Goal: Information Seeking & Learning: Learn about a topic

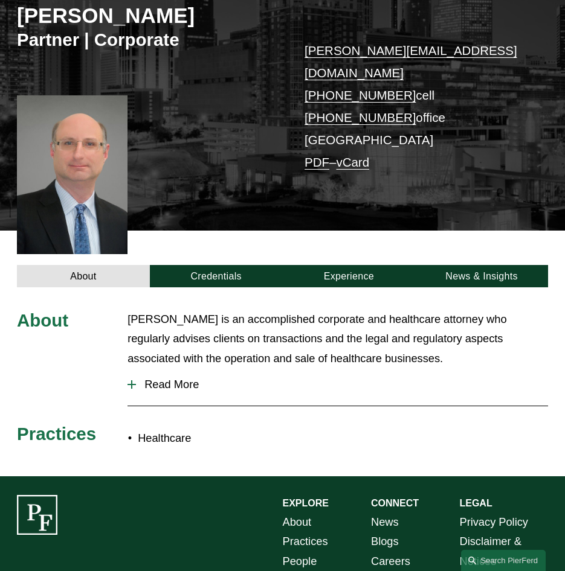
scroll to position [181, 0]
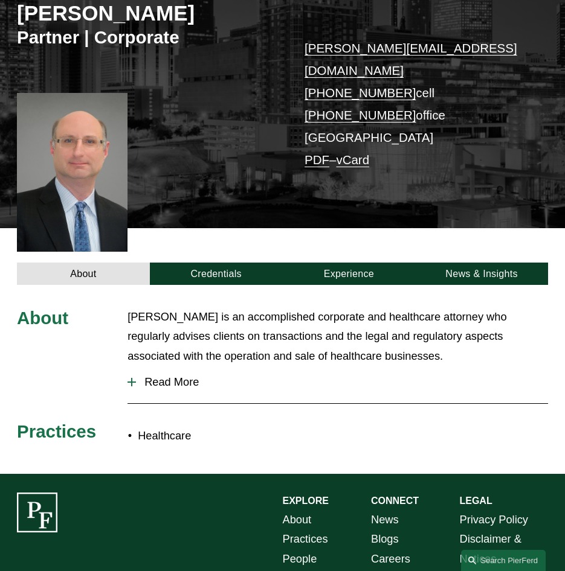
click at [175, 376] on span "Read More" at bounding box center [342, 382] width 412 height 13
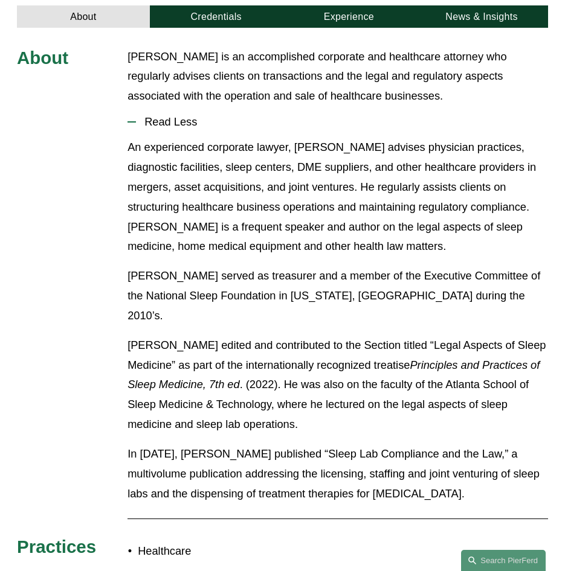
scroll to position [362, 0]
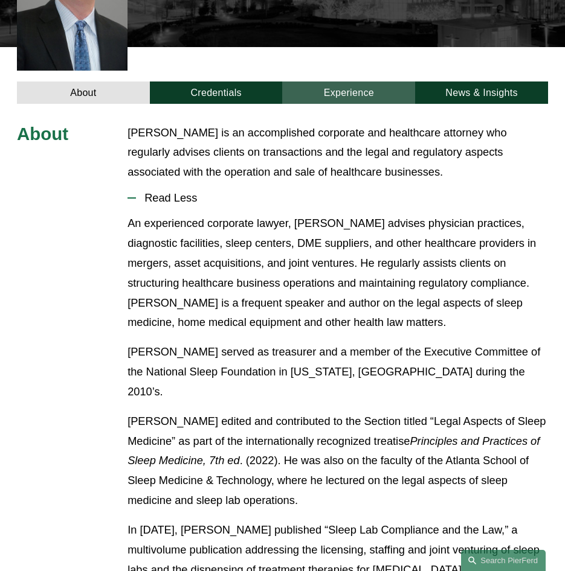
drag, startPoint x: 245, startPoint y: 75, endPoint x: 307, endPoint y: 74, distance: 61.6
click at [245, 82] on link "Credentials" at bounding box center [216, 93] width 133 height 23
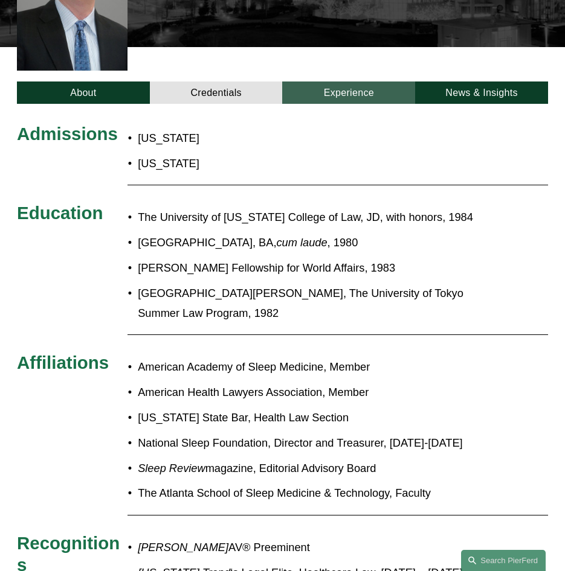
click at [352, 82] on link "Experience" at bounding box center [348, 93] width 133 height 23
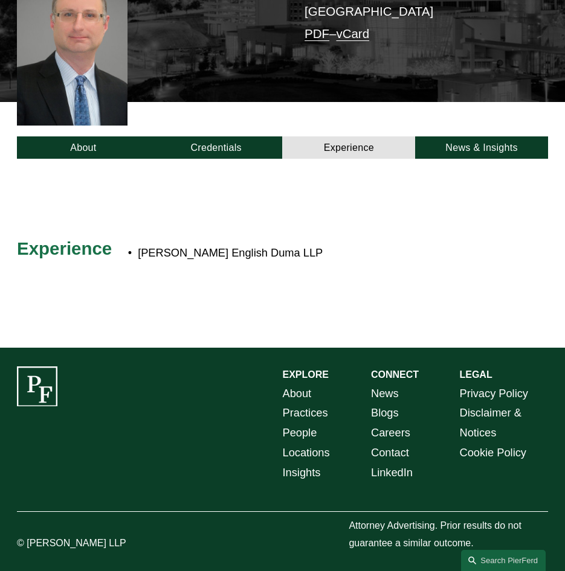
scroll to position [289, 0]
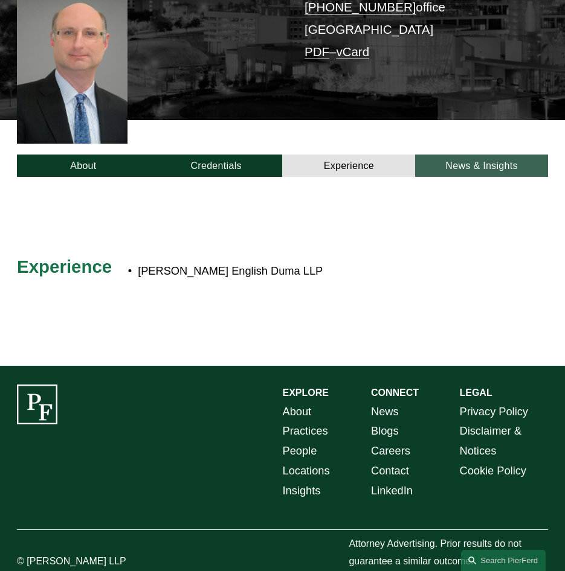
click at [482, 155] on link "News & Insights" at bounding box center [481, 166] width 133 height 23
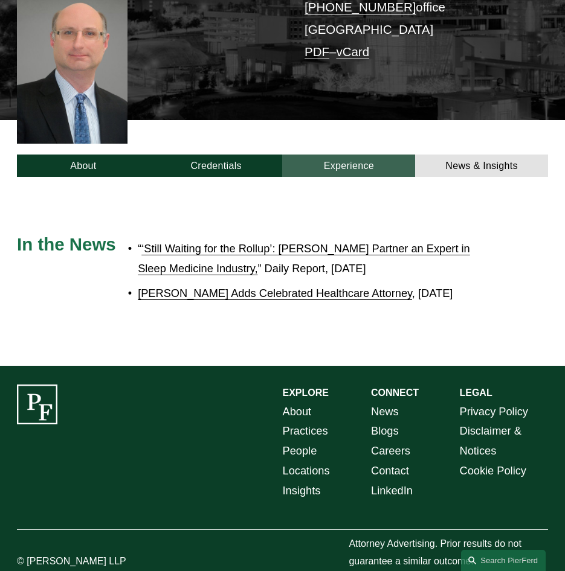
click at [344, 156] on link "Experience" at bounding box center [348, 166] width 133 height 23
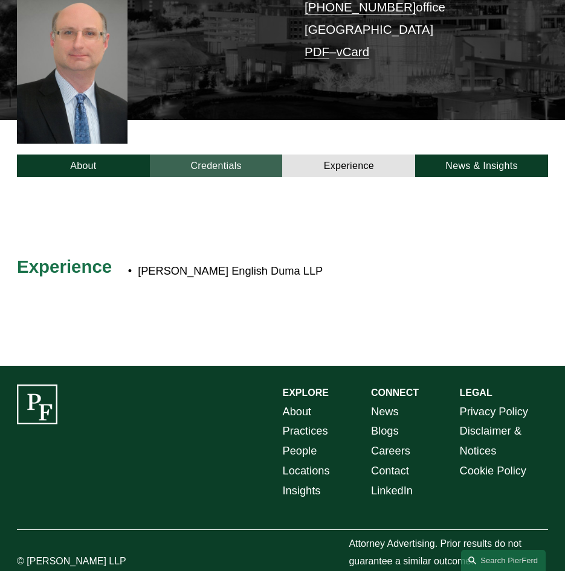
click at [269, 155] on link "Credentials" at bounding box center [216, 166] width 133 height 23
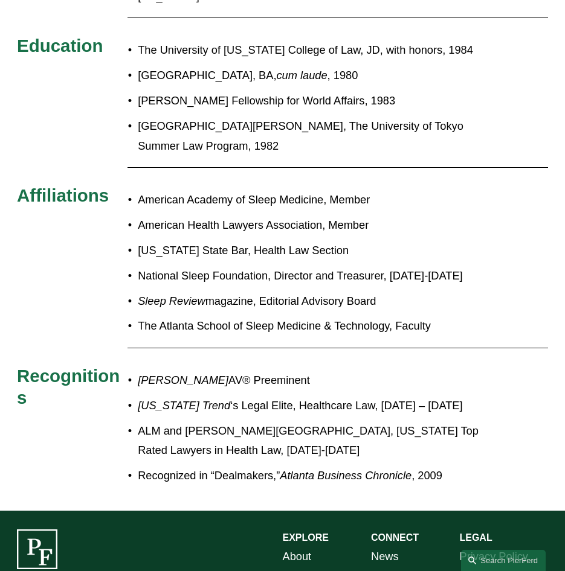
scroll to position [531, 0]
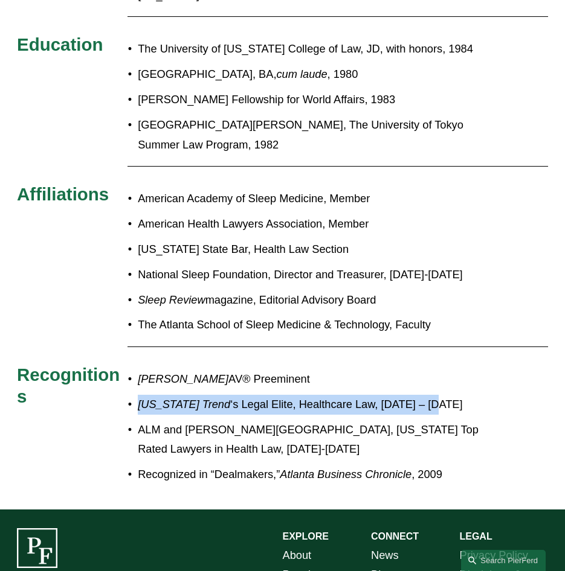
drag, startPoint x: 138, startPoint y: 387, endPoint x: 430, endPoint y: 395, distance: 292.5
click at [430, 395] on p "Georgia Trend ‘s Legal Elite, Healthcare Law, 2018 – 2022" at bounding box center [310, 405] width 344 height 20
copy p "Georgia Trend ‘s Legal Elite, Healthcare Law, 2018 – 2022"
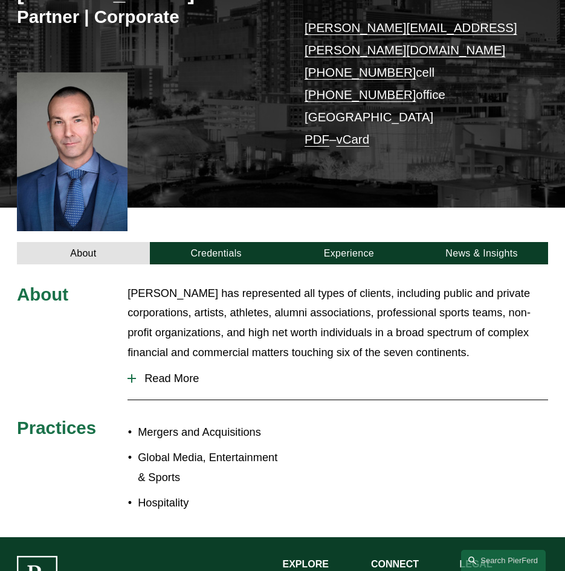
scroll to position [242, 0]
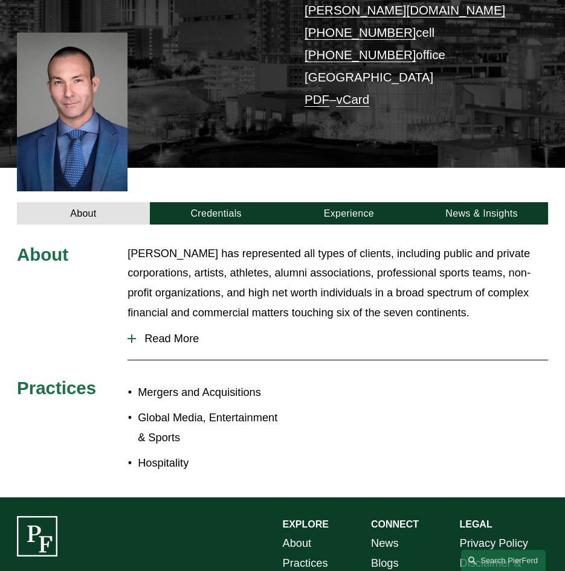
click at [158, 332] on span "Read More" at bounding box center [342, 338] width 412 height 13
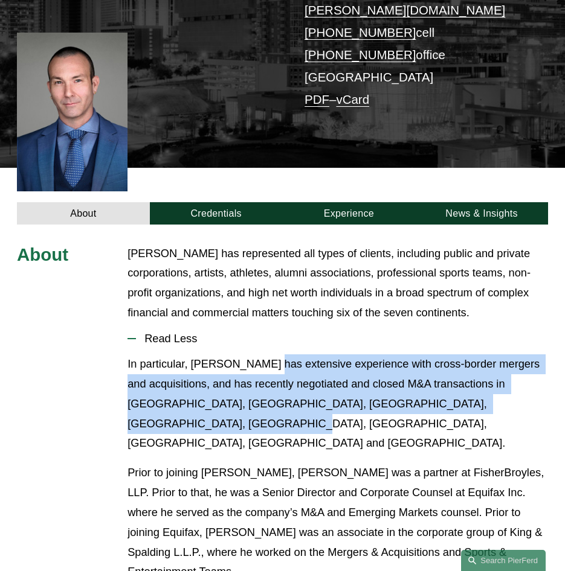
drag, startPoint x: 260, startPoint y: 344, endPoint x: 541, endPoint y: 388, distance: 283.7
click at [541, 388] on p "In particular, Mr. Giles has extensive experience with cross-border mergers and…" at bounding box center [337, 404] width 420 height 99
copy p "extensive experience with cross-border mergers and acquisitions, and has recent…"
click at [310, 463] on p "Prior to joining Pierson Ferdinand, Mr. Giles was a partner at FisherBroyles, L…" at bounding box center [337, 522] width 420 height 119
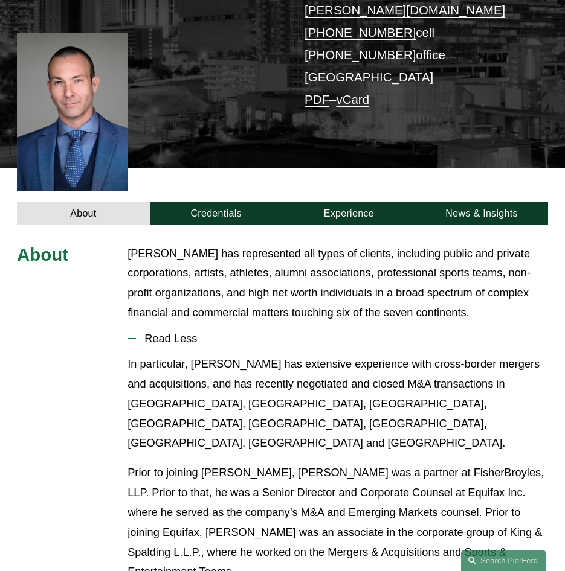
click at [346, 244] on p "Mr. Giles has represented all types of clients, including public and private co…" at bounding box center [337, 283] width 420 height 79
click at [225, 202] on link "Credentials" at bounding box center [216, 213] width 133 height 23
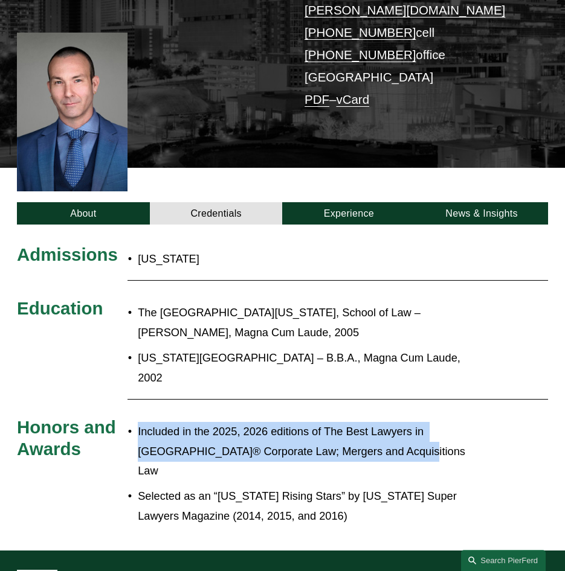
drag, startPoint x: 139, startPoint y: 393, endPoint x: 404, endPoint y: 410, distance: 265.7
click at [404, 422] on p "Included in the 2025, 2026 editions of The Best Lawyers in America® Corporate L…" at bounding box center [310, 452] width 344 height 60
copy p "Included in the 2025, 2026 editions of The Best Lawyers in America® Corporate L…"
click at [350, 204] on link "Experience" at bounding box center [348, 213] width 133 height 23
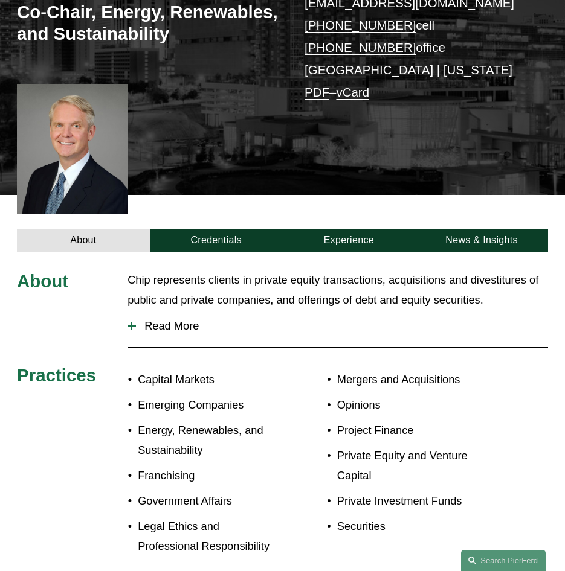
scroll to position [302, 0]
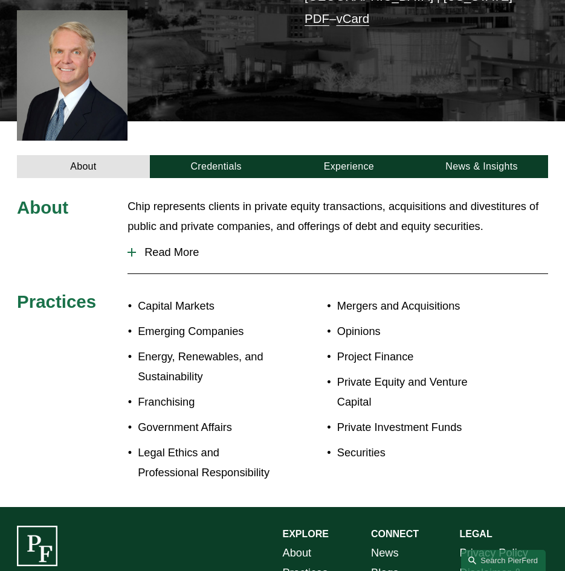
click at [181, 253] on span "Read More" at bounding box center [342, 252] width 412 height 13
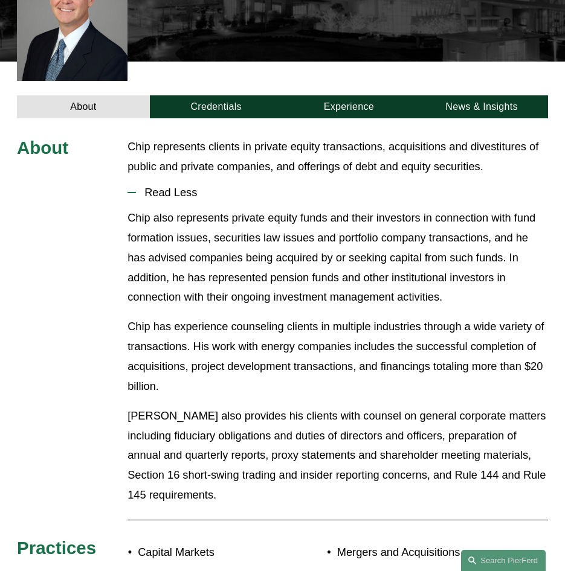
scroll to position [362, 0]
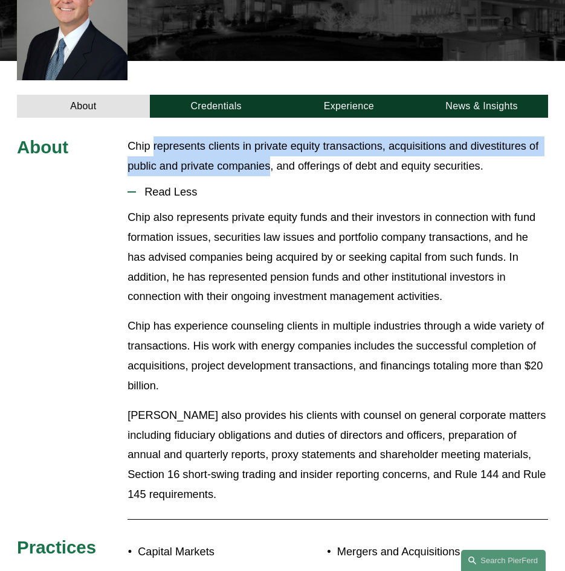
drag, startPoint x: 152, startPoint y: 150, endPoint x: 272, endPoint y: 175, distance: 122.0
click at [272, 175] on p "Chip represents clients in private equity transactions, acquisitions and divest…" at bounding box center [337, 157] width 420 height 40
copy p "represents clients in private equity transactions, acquisitions and divestiture…"
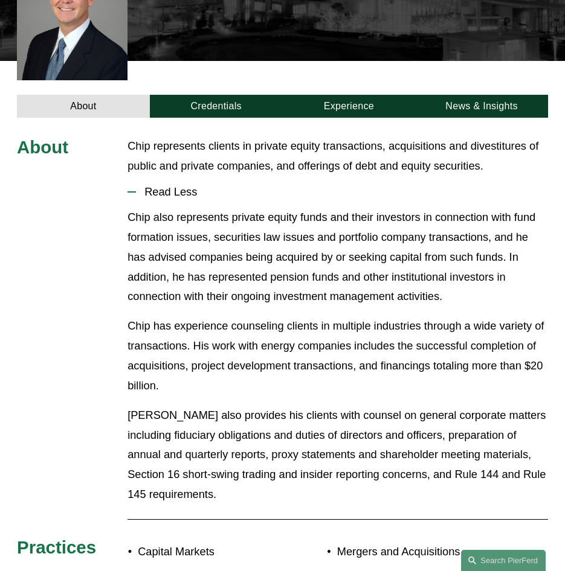
click at [448, 299] on p "Chip also represents private equity funds and their investors in connection wit…" at bounding box center [337, 257] width 420 height 99
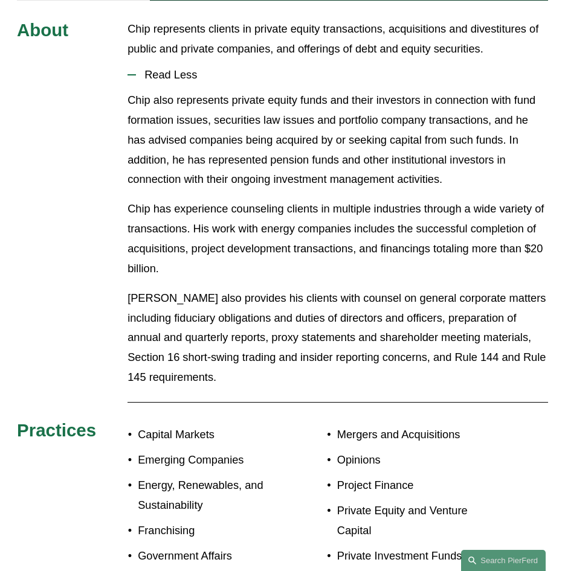
scroll to position [242, 0]
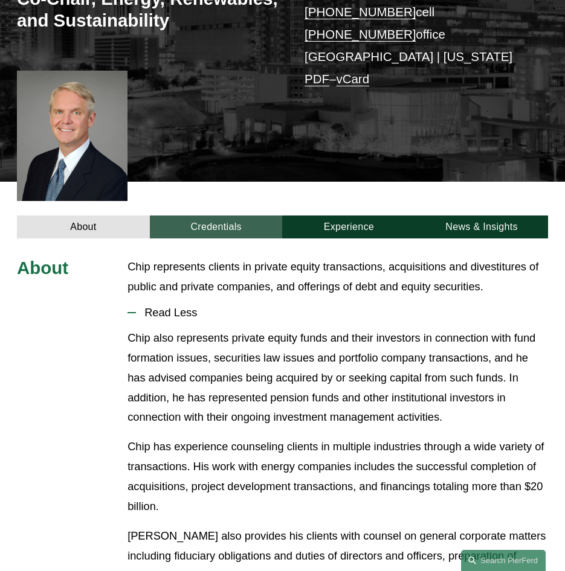
click at [220, 230] on link "Credentials" at bounding box center [216, 227] width 133 height 23
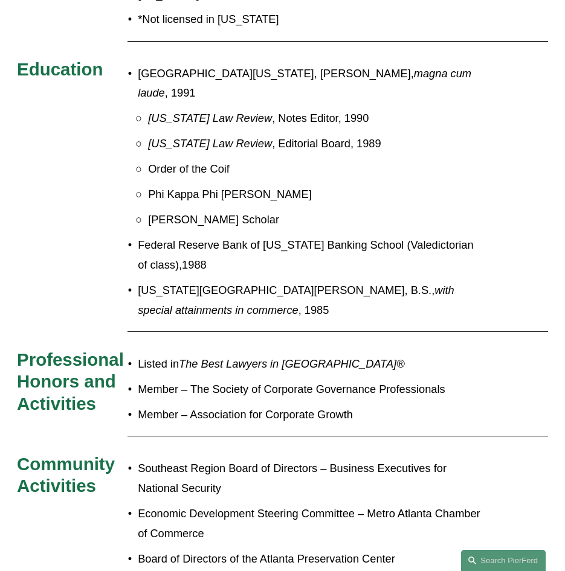
scroll to position [544, 0]
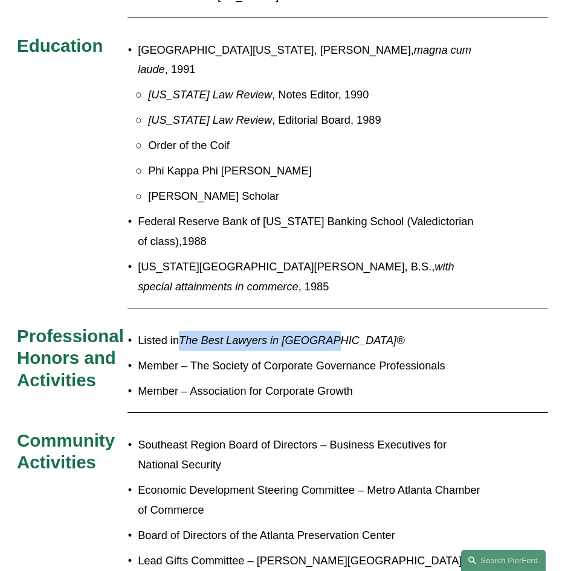
drag, startPoint x: 184, startPoint y: 325, endPoint x: 335, endPoint y: 323, distance: 151.0
click at [335, 331] on p "Listed in The Best Lawyers in America®" at bounding box center [310, 341] width 344 height 20
copy em "The Best Lawyers in America®"
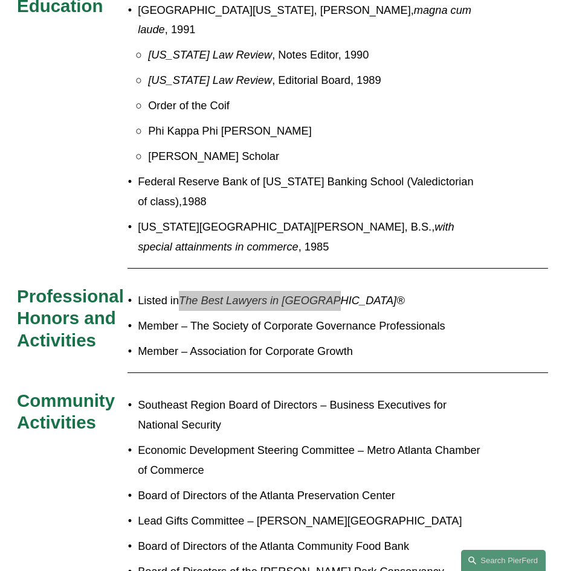
scroll to position [362, 0]
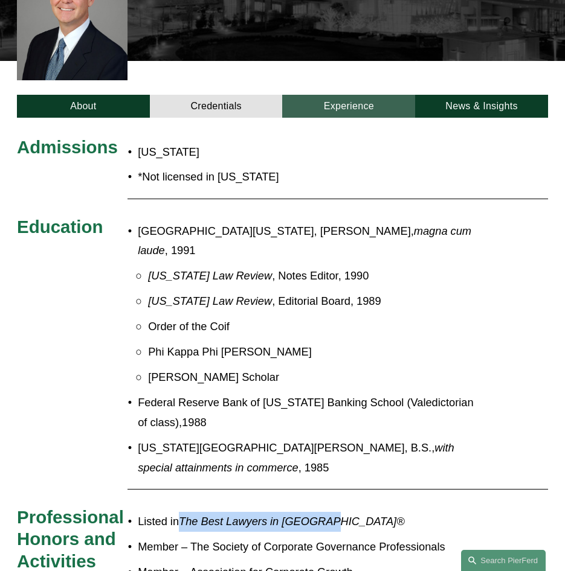
click at [315, 118] on link "Experience" at bounding box center [348, 106] width 133 height 23
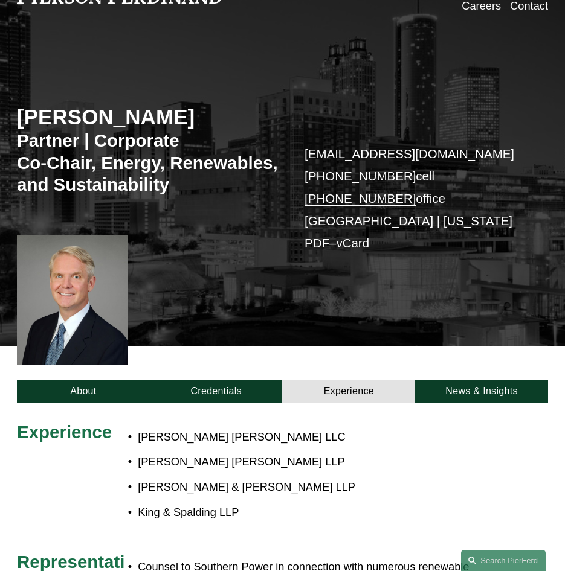
scroll to position [60, 0]
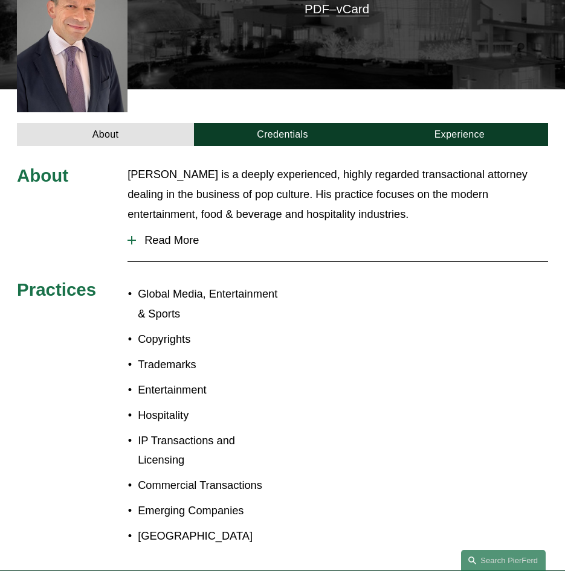
scroll to position [362, 0]
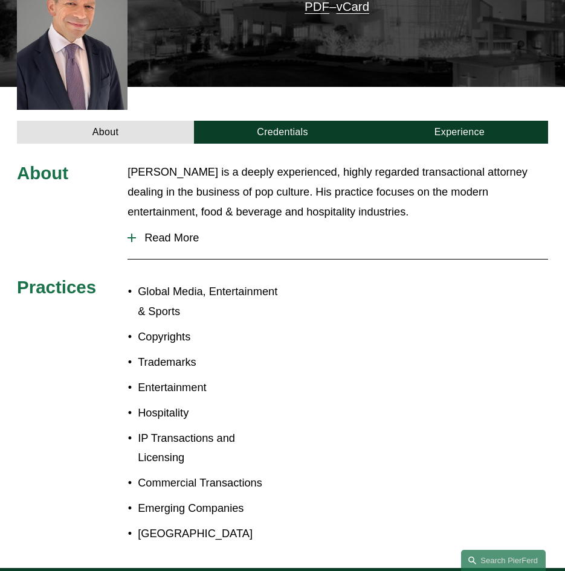
click at [182, 231] on span "Read More" at bounding box center [342, 237] width 412 height 13
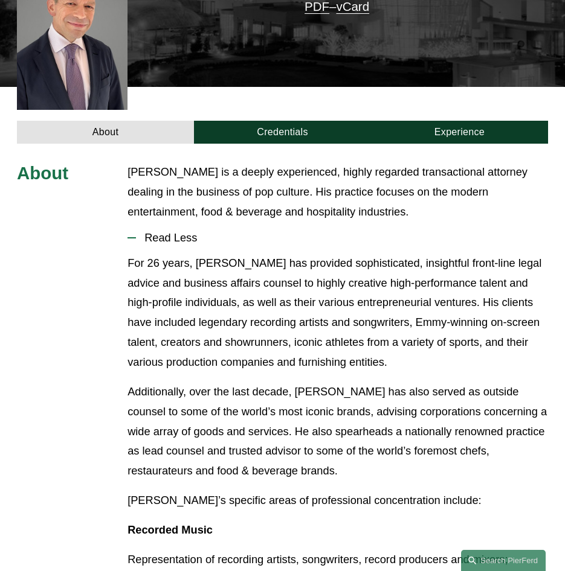
drag, startPoint x: 341, startPoint y: 153, endPoint x: 449, endPoint y: 188, distance: 114.0
click at [449, 188] on p "Steven S. Sidman is a deeply experienced, highly regarded transactional attorne…" at bounding box center [337, 192] width 420 height 60
copy p "highly regarded transactional attorney dealing in the business of pop culture. …"
drag, startPoint x: 467, startPoint y: 299, endPoint x: 403, endPoint y: 309, distance: 64.8
click at [467, 299] on p "For 26 years, Steve has provided sophisticated, insightful front-line legal adv…" at bounding box center [337, 313] width 420 height 119
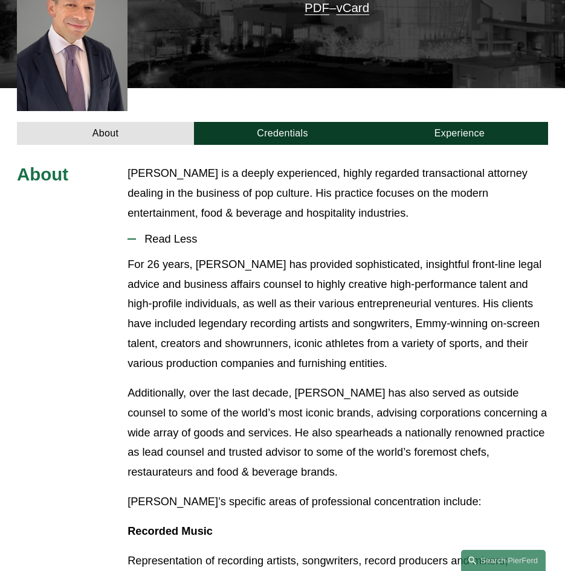
scroll to position [181, 0]
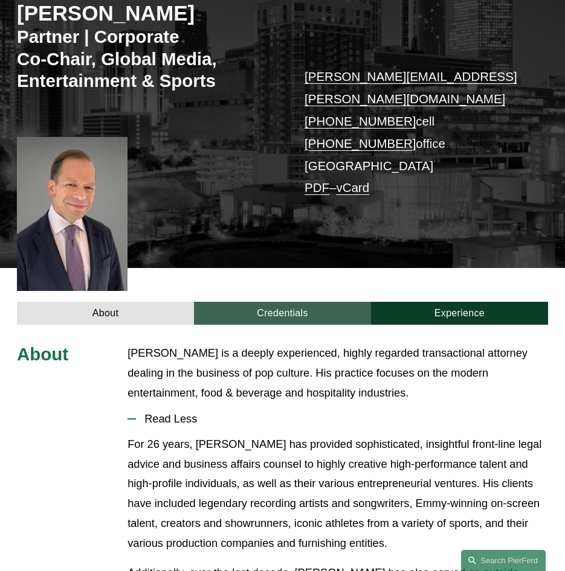
drag, startPoint x: 283, startPoint y: 297, endPoint x: 282, endPoint y: 303, distance: 6.1
click at [283, 302] on link "Credentials" at bounding box center [282, 313] width 177 height 23
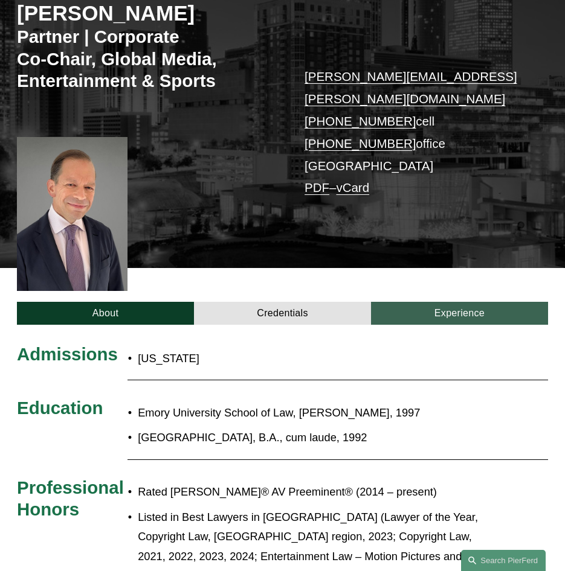
click at [440, 302] on link "Experience" at bounding box center [459, 313] width 177 height 23
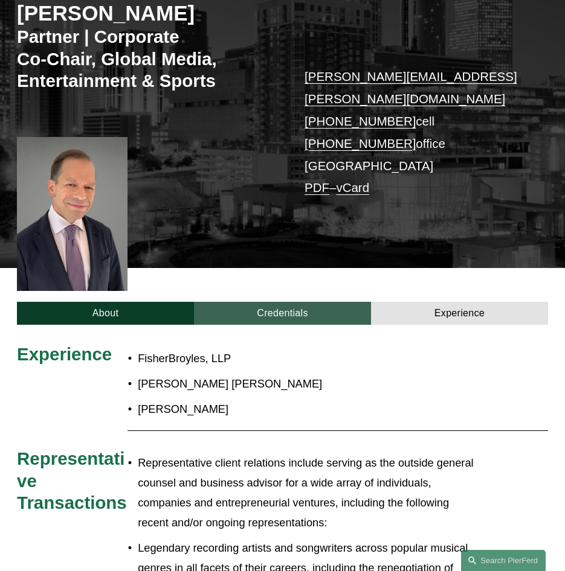
click at [313, 302] on link "Credentials" at bounding box center [282, 313] width 177 height 23
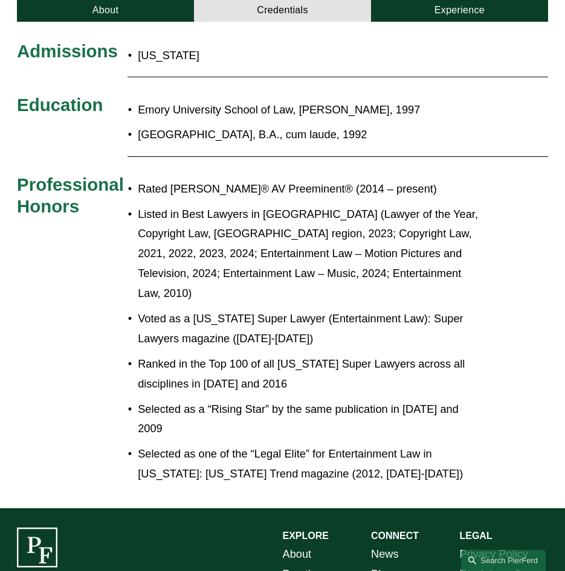
scroll to position [469, 0]
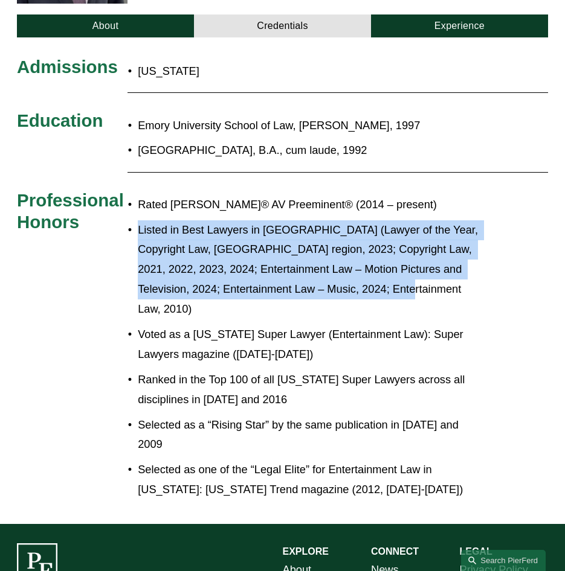
drag, startPoint x: 138, startPoint y: 211, endPoint x: 452, endPoint y: 266, distance: 319.4
click at [452, 266] on p "Listed in Best Lawyers in America (Lawyer of the Year, Copyright Law, Atlanta r…" at bounding box center [310, 269] width 344 height 99
copy p "Listed in Best Lawyers in America (Lawyer of the Year, Copyright Law, Atlanta r…"
drag, startPoint x: 405, startPoint y: 68, endPoint x: 421, endPoint y: 54, distance: 21.0
click at [405, 68] on div "Admissions Georgia Education Emory University School of Law, J.D., 1997 Colgate…" at bounding box center [282, 280] width 565 height 449
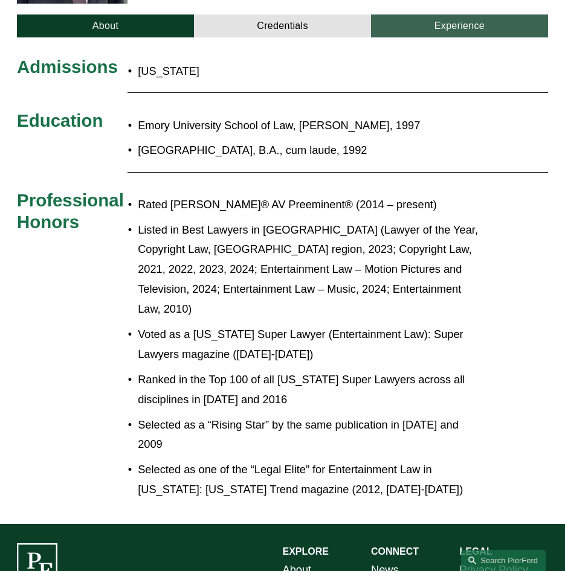
click at [436, 16] on link "Experience" at bounding box center [459, 25] width 177 height 23
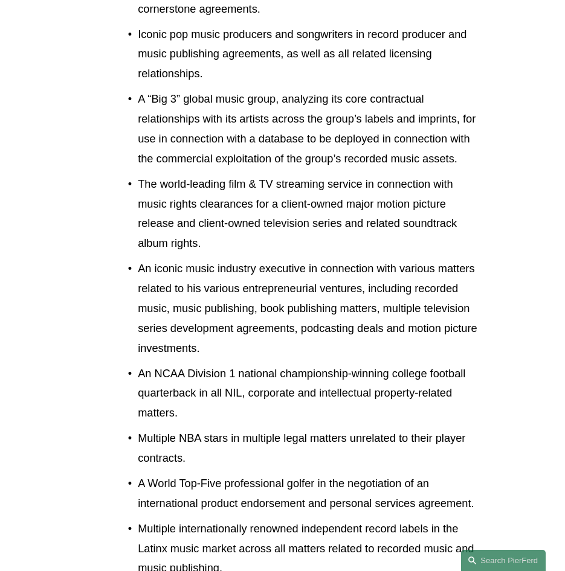
scroll to position [408, 0]
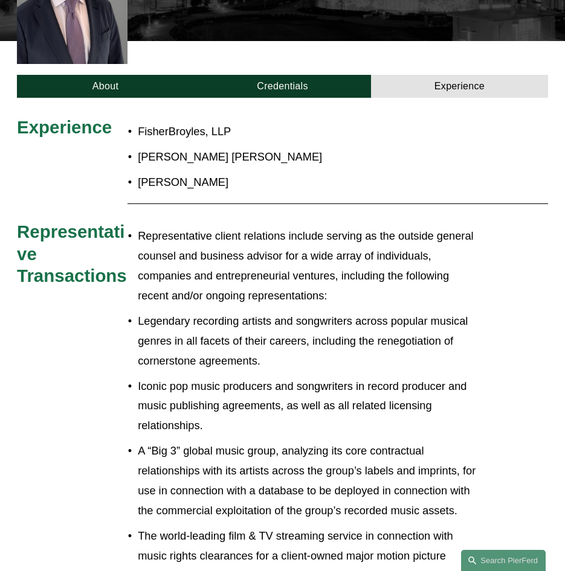
drag, startPoint x: 98, startPoint y: 67, endPoint x: 206, endPoint y: 172, distance: 150.8
click at [98, 75] on link "About" at bounding box center [105, 86] width 177 height 23
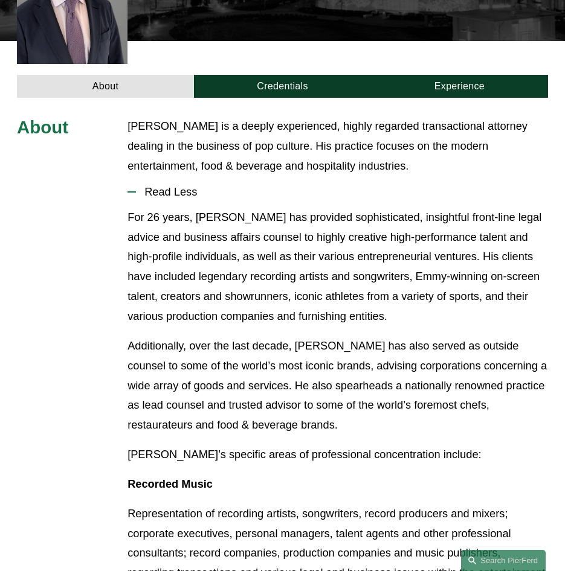
click at [272, 252] on p "For 26 years, Steve has provided sophisticated, insightful front-line legal adv…" at bounding box center [337, 267] width 420 height 119
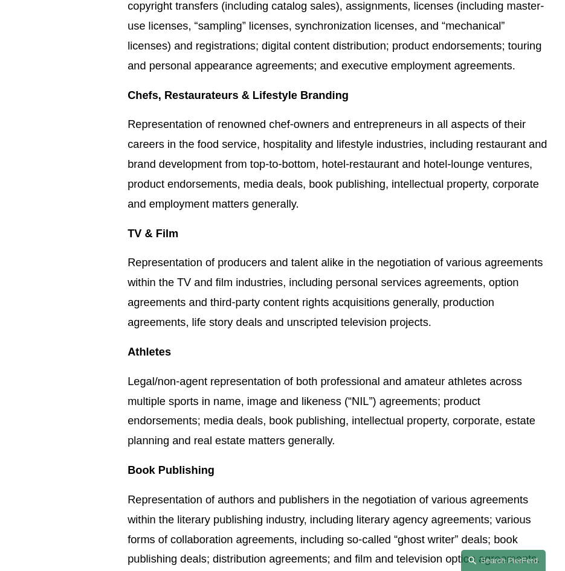
scroll to position [230, 0]
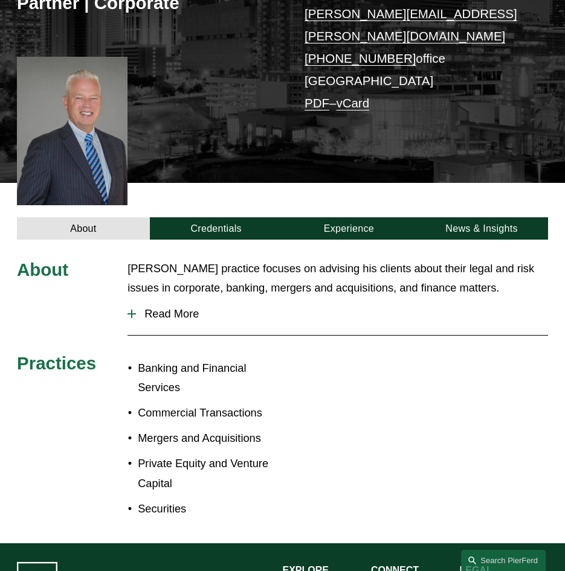
scroll to position [242, 0]
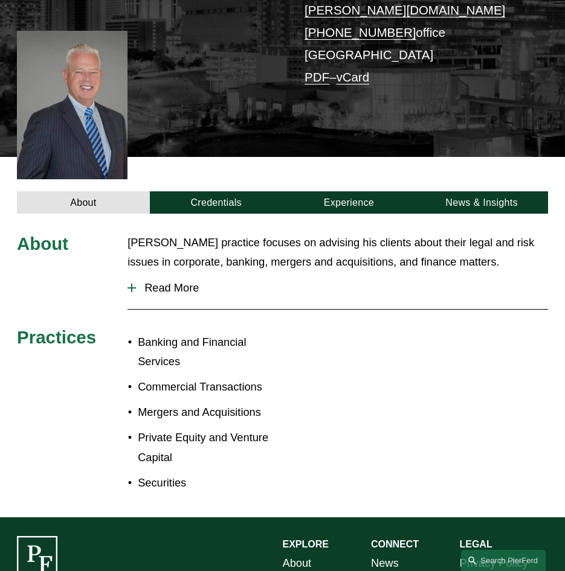
click at [195, 281] on span "Read More" at bounding box center [342, 287] width 412 height 13
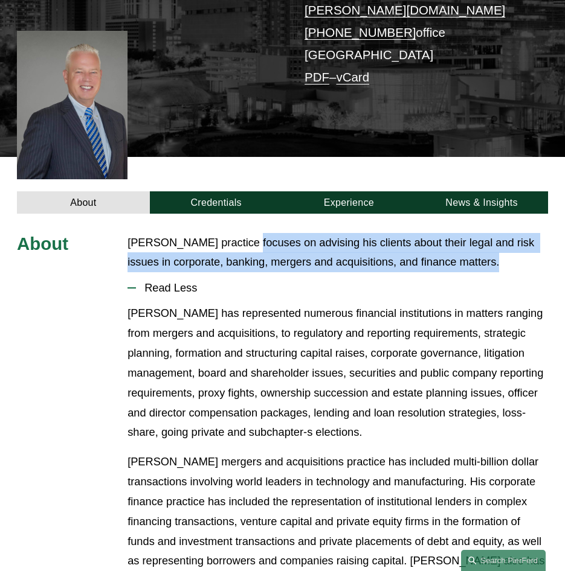
drag, startPoint x: 241, startPoint y: 222, endPoint x: 512, endPoint y: 239, distance: 271.1
click at [512, 239] on p "[PERSON_NAME] practice focuses on advising his clients about their legal and ri…" at bounding box center [337, 253] width 420 height 40
copy p "focuses on advising his clients about their legal and risk issues in corporate,…"
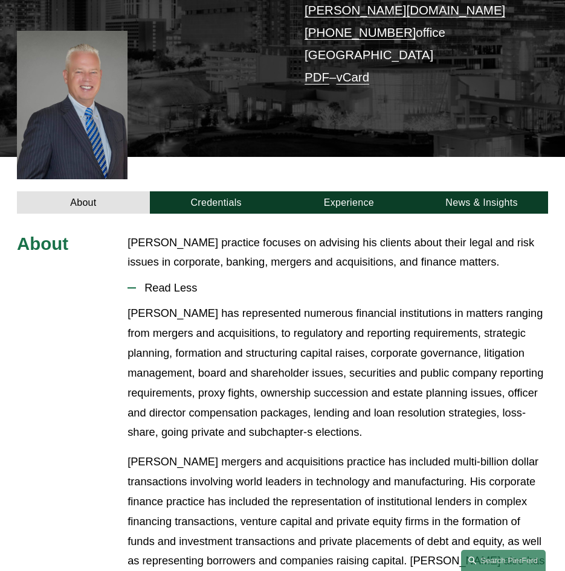
click at [417, 327] on p "[PERSON_NAME] has represented numerous financial institutions in matters rangin…" at bounding box center [337, 373] width 420 height 139
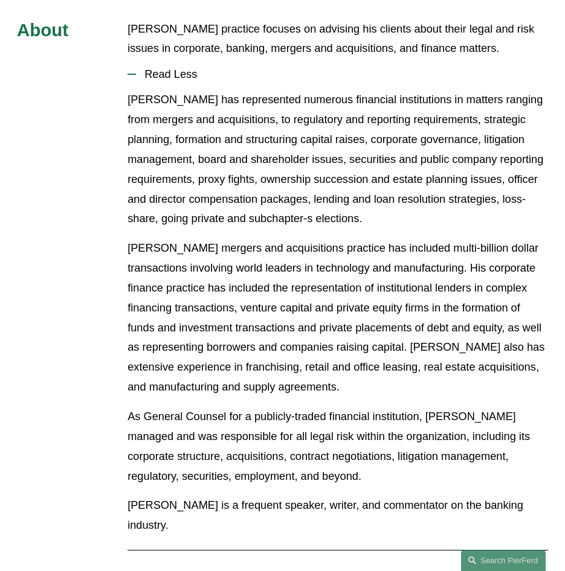
scroll to position [483, 0]
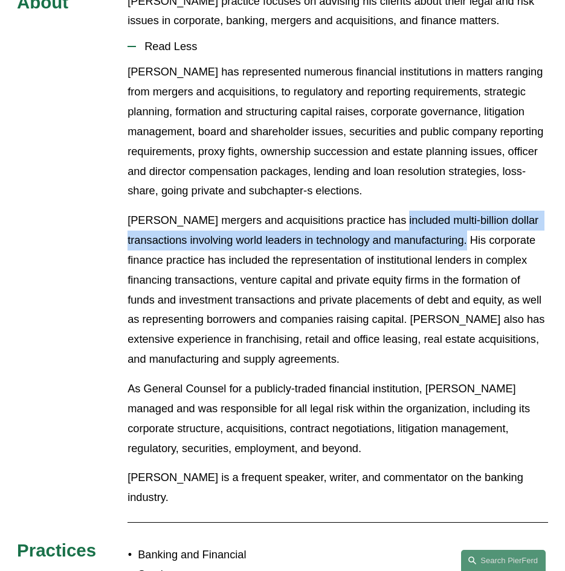
drag, startPoint x: 386, startPoint y: 200, endPoint x: 466, endPoint y: 225, distance: 84.2
click at [466, 225] on p "[PERSON_NAME] mergers and acquisitions practice has included multi-billion doll…" at bounding box center [337, 290] width 420 height 159
copy p "included multi-billion dollar transactions involving world leaders in technolog…"
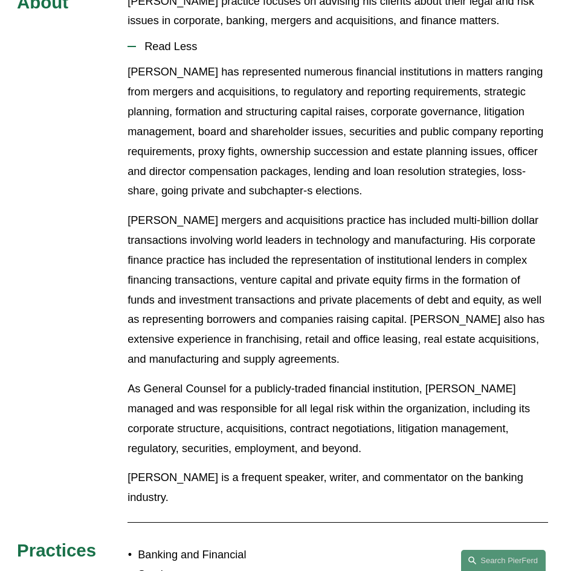
drag, startPoint x: 388, startPoint y: 284, endPoint x: 382, endPoint y: 285, distance: 6.2
click at [388, 284] on p "[PERSON_NAME] mergers and acquisitions practice has included multi-billion doll…" at bounding box center [337, 290] width 420 height 159
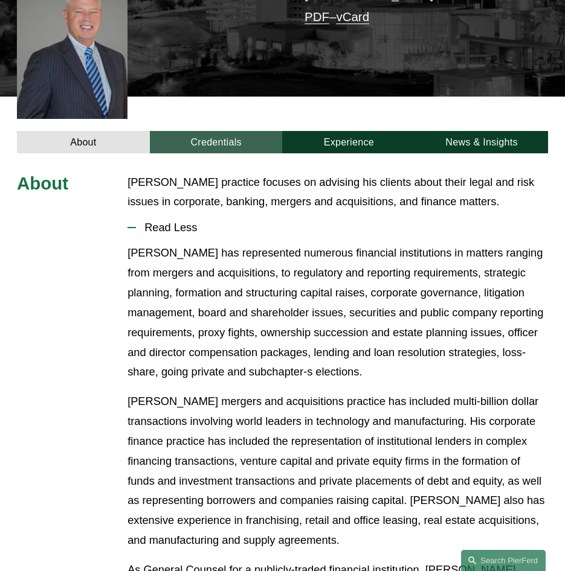
click at [239, 131] on link "Credentials" at bounding box center [216, 142] width 133 height 23
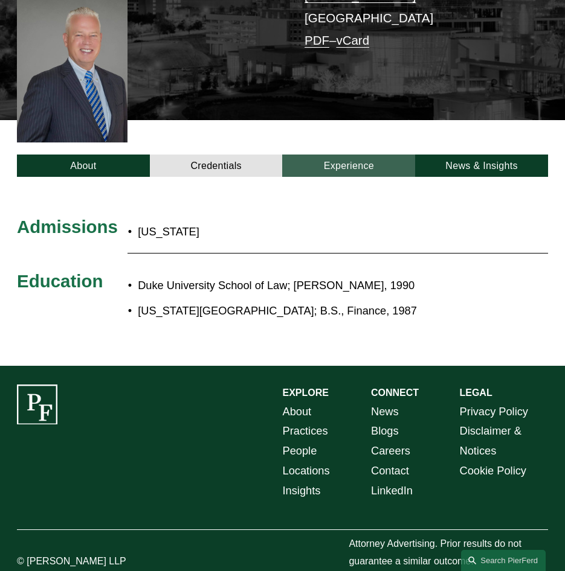
click at [353, 155] on link "Experience" at bounding box center [348, 166] width 133 height 23
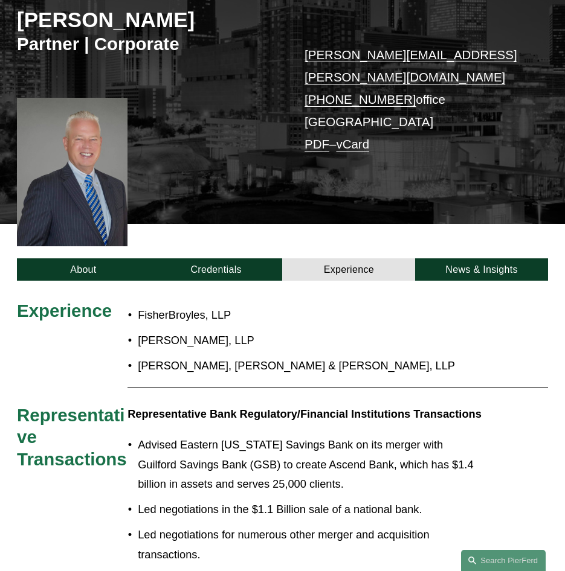
scroll to position [158, 0]
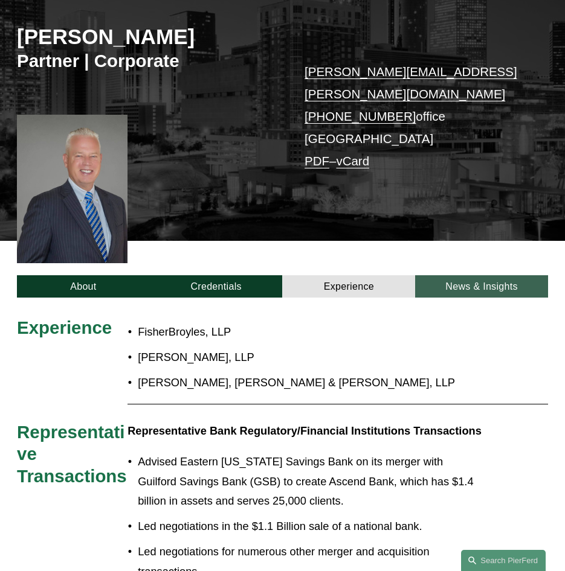
click at [446, 275] on link "News & Insights" at bounding box center [481, 286] width 133 height 23
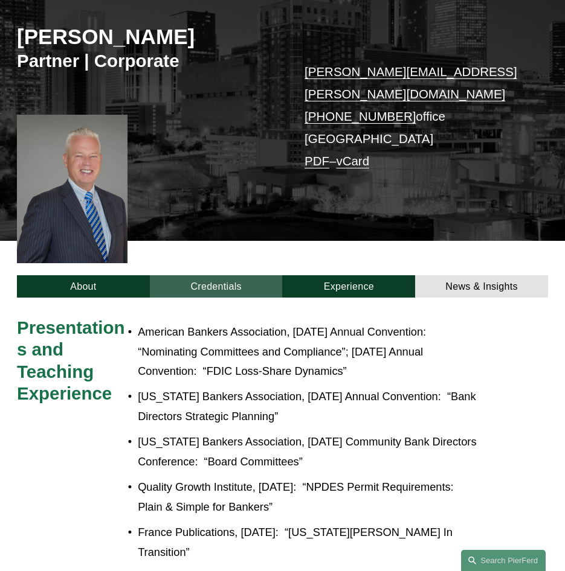
click at [214, 275] on link "Credentials" at bounding box center [216, 286] width 133 height 23
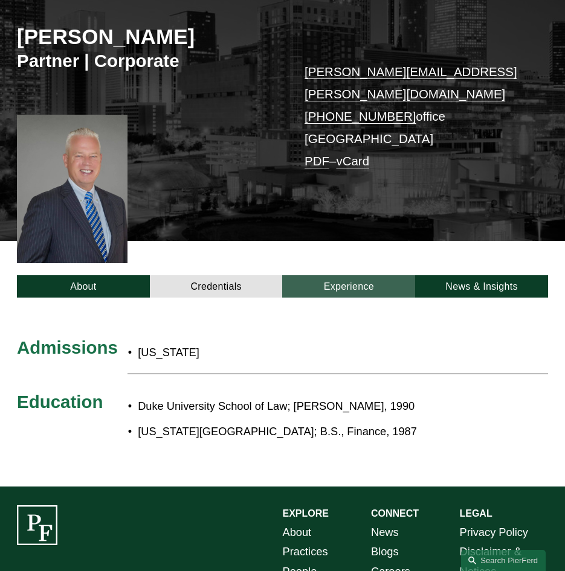
click at [322, 275] on link "Experience" at bounding box center [348, 286] width 133 height 23
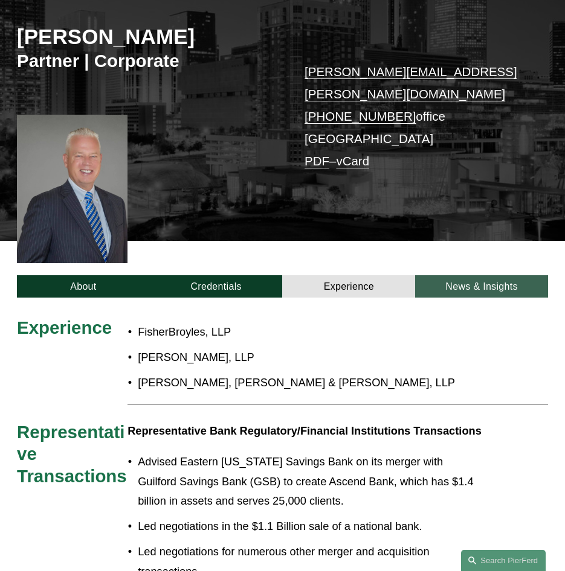
click at [464, 278] on link "News & Insights" at bounding box center [481, 286] width 133 height 23
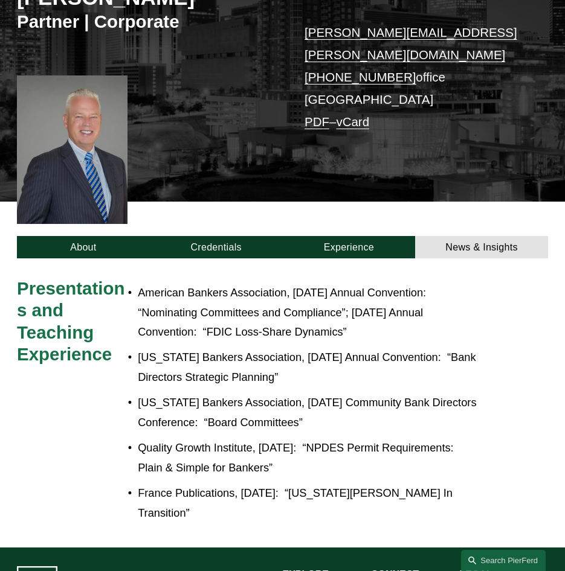
scroll to position [218, 0]
